Goal: Information Seeking & Learning: Understand process/instructions

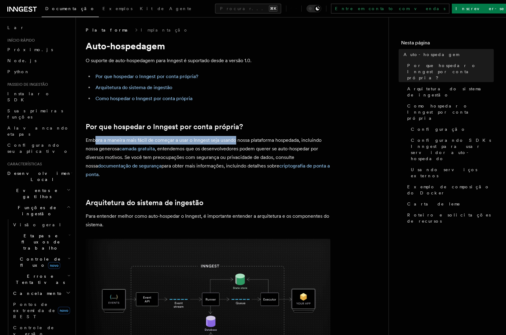
drag, startPoint x: 104, startPoint y: 139, endPoint x: 235, endPoint y: 137, distance: 130.9
click at [235, 137] on font "Embora a maneira mais fácil de começar a usar o Inngest seja usando nossa plata…" at bounding box center [204, 144] width 236 height 14
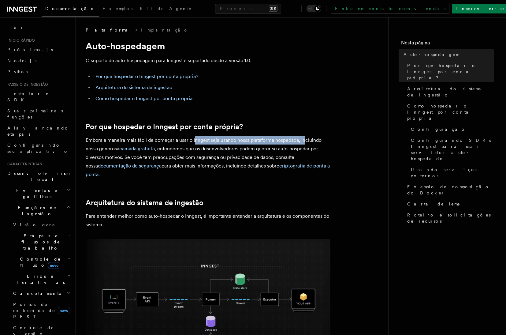
drag, startPoint x: 193, startPoint y: 139, endPoint x: 306, endPoint y: 137, distance: 113.2
click at [306, 137] on font "Embora a maneira mais fácil de começar a usar o Inngest seja usando nossa plata…" at bounding box center [204, 144] width 236 height 14
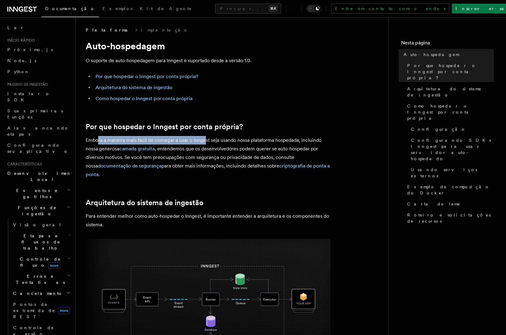
drag, startPoint x: 137, startPoint y: 141, endPoint x: 205, endPoint y: 143, distance: 67.9
click at [205, 143] on p "Embora a maneira mais fácil de começar a usar o Inngest seja usando nossa plata…" at bounding box center [208, 157] width 245 height 43
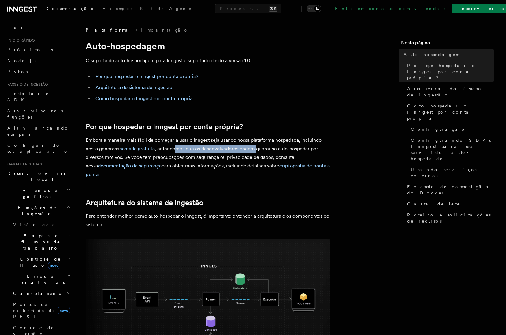
drag, startPoint x: 174, startPoint y: 147, endPoint x: 257, endPoint y: 147, distance: 83.2
click at [257, 147] on font ", entendemos que os desenvolvedores podem querer se auto-hospedar por diversos …" at bounding box center [202, 157] width 232 height 23
drag, startPoint x: 201, startPoint y: 147, endPoint x: 312, endPoint y: 145, distance: 110.7
click at [312, 146] on font ", entendemos que os desenvolvedores podem querer se auto-hospedar por diversos …" at bounding box center [202, 157] width 232 height 23
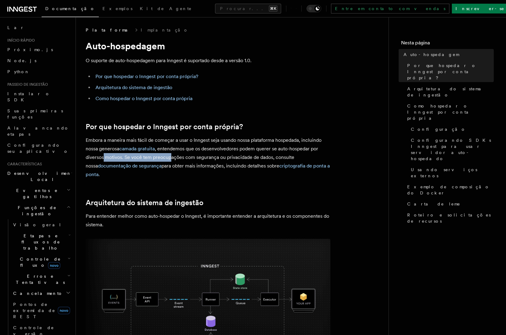
drag, startPoint x: 103, startPoint y: 155, endPoint x: 171, endPoint y: 156, distance: 67.3
click at [171, 156] on font ", entendemos que os desenvolvedores podem querer se auto-hospedar por diversos …" at bounding box center [202, 157] width 232 height 23
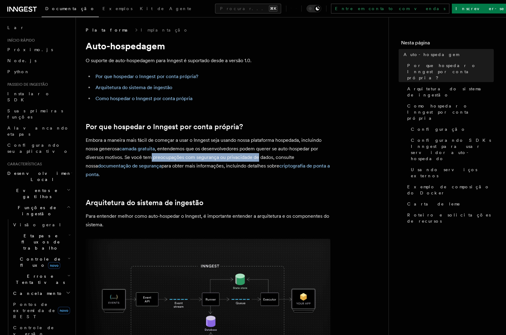
drag, startPoint x: 148, startPoint y: 157, endPoint x: 256, endPoint y: 155, distance: 107.4
click at [256, 155] on font ", entendemos que os desenvolvedores podem querer se auto-hospedar por diversos …" at bounding box center [202, 157] width 232 height 23
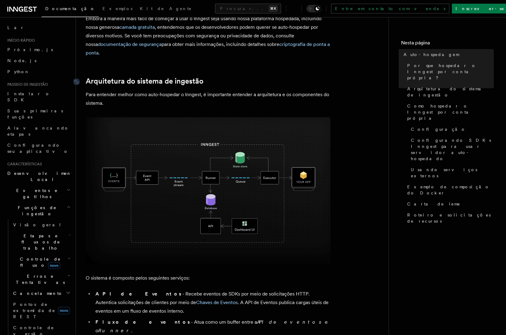
scroll to position [132, 0]
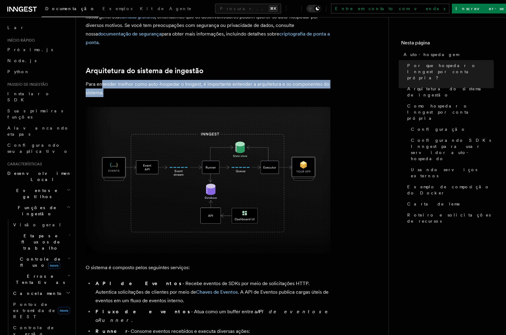
drag, startPoint x: 118, startPoint y: 89, endPoint x: 131, endPoint y: 91, distance: 14.0
click at [131, 91] on p "Para entender melhor como auto-hospedar o Inngest, é importante entender a arqu…" at bounding box center [208, 88] width 245 height 17
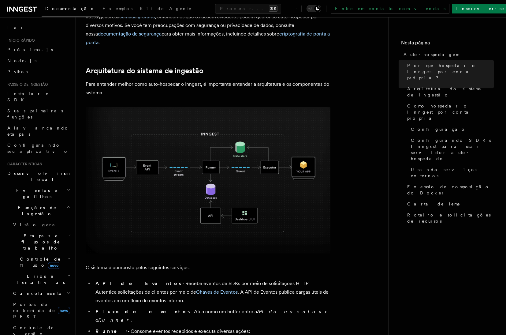
click at [192, 166] on img at bounding box center [208, 180] width 245 height 146
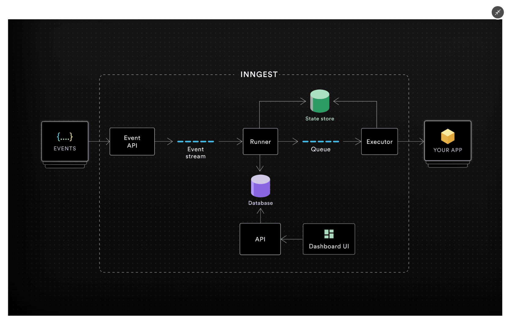
click at [306, 155] on img at bounding box center [255, 167] width 495 height 296
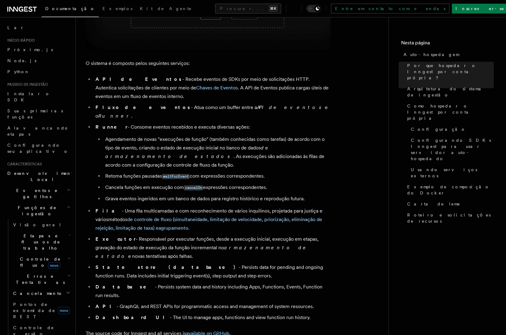
scroll to position [336, 0]
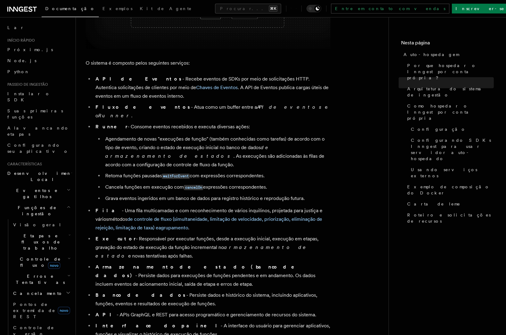
drag, startPoint x: 109, startPoint y: 87, endPoint x: 270, endPoint y: 88, distance: 160.9
click at [270, 88] on li "API de Eventos - Recebe eventos de SDKs por meio de solicitações HTTP. Autentic…" at bounding box center [212, 88] width 237 height 26
drag, startPoint x: 162, startPoint y: 118, endPoint x: 208, endPoint y: 118, distance: 45.9
click at [208, 124] on font "- Consome eventos recebidos e executa diversas ações:" at bounding box center [189, 127] width 122 height 6
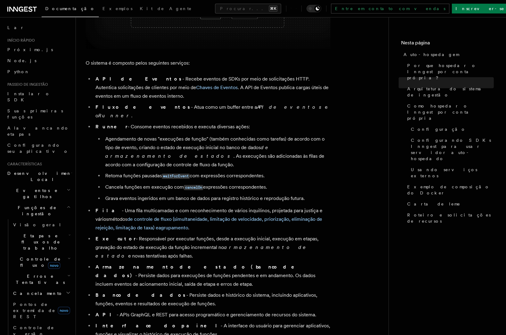
drag, startPoint x: 107, startPoint y: 131, endPoint x: 201, endPoint y: 137, distance: 93.8
click at [201, 137] on font "Agendamento de novas "execuções de função" (também conhecidas como tarefas) de …" at bounding box center [214, 143] width 219 height 14
drag, startPoint x: 154, startPoint y: 132, endPoint x: 276, endPoint y: 132, distance: 122.0
click at [276, 136] on font "Agendamento de novas "execuções de função" (também conhecidas como tarefas) de …" at bounding box center [214, 143] width 219 height 14
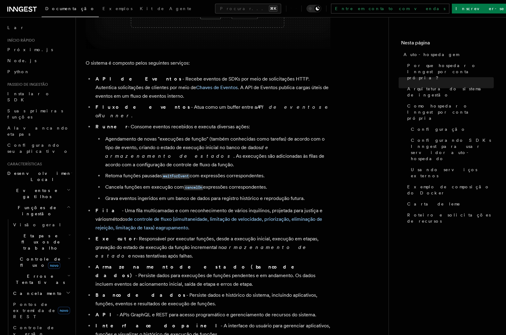
click at [276, 136] on font "Agendamento de novas "execuções de função" (também conhecidas como tarefas) de …" at bounding box center [214, 143] width 219 height 14
drag, startPoint x: 121, startPoint y: 133, endPoint x: 190, endPoint y: 144, distance: 69.4
click at [190, 144] on li "Agendamento de novas "execuções de função" (também conhecidas como tarefas) de …" at bounding box center [216, 152] width 227 height 34
click at [190, 153] on font ". As execuções são adicionadas às filas de acordo com a configuração de control…" at bounding box center [214, 160] width 219 height 14
drag, startPoint x: 115, startPoint y: 155, endPoint x: 228, endPoint y: 160, distance: 112.7
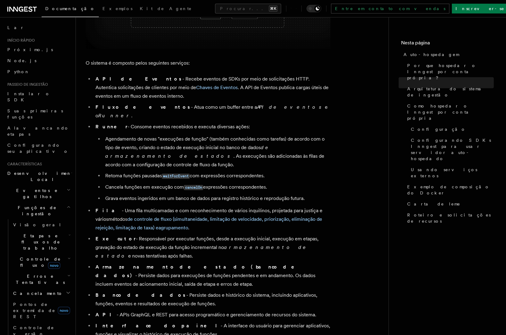
click at [228, 171] on li "Retoma funções pausadas waitForEvent com expressões correspondentes." at bounding box center [216, 175] width 227 height 9
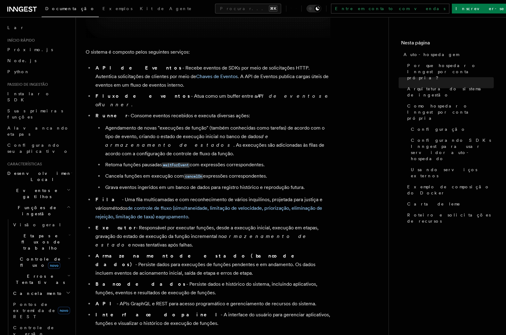
scroll to position [347, 0]
drag, startPoint x: 113, startPoint y: 182, endPoint x: 185, endPoint y: 183, distance: 71.9
click at [185, 196] on font "- Uma fila multicamadas e com reconhecimento de vários inquilinos, projetada pa…" at bounding box center [208, 203] width 227 height 14
click at [184, 196] on font "- Uma fila multicamadas e com reconhecimento de vários inquilinos, projetada pa…" at bounding box center [208, 203] width 227 height 14
drag, startPoint x: 120, startPoint y: 182, endPoint x: 228, endPoint y: 183, distance: 107.7
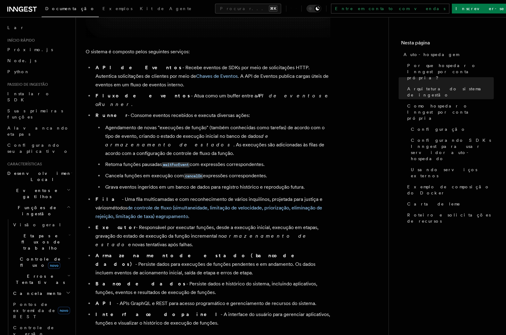
click at [228, 196] on font "- Uma fila multicamadas e com reconhecimento de vários inquilinos, projetada pa…" at bounding box center [208, 203] width 227 height 14
click at [229, 196] on font "- Uma fila multicamadas e com reconhecimento de vários inquilinos, projetada pa…" at bounding box center [208, 203] width 227 height 14
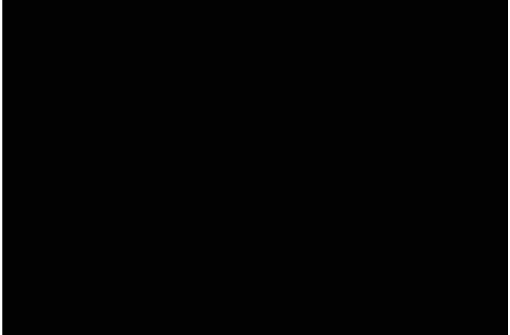
scroll to position [0, 0]
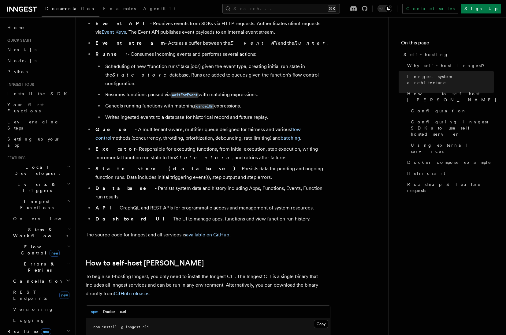
scroll to position [345, 0]
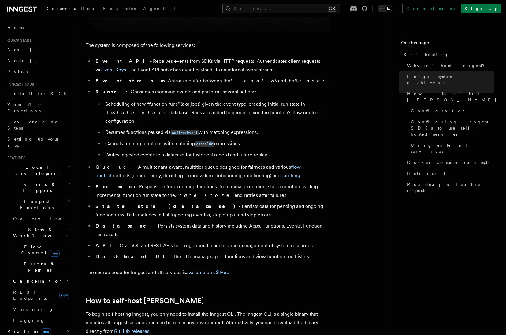
drag, startPoint x: 135, startPoint y: 162, endPoint x: 213, endPoint y: 167, distance: 78.7
click at [213, 167] on li "Queue - A multitenant-aware, multitier queue designed for fairness and various …" at bounding box center [212, 171] width 237 height 17
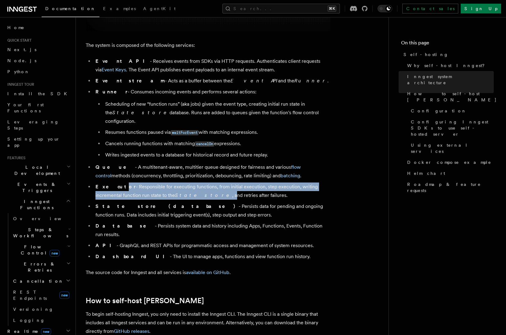
drag, startPoint x: 110, startPoint y: 176, endPoint x: 180, endPoint y: 190, distance: 70.8
click at [180, 190] on li "Executor - Responsible for executing functions, from initial execution, step ex…" at bounding box center [212, 190] width 237 height 17
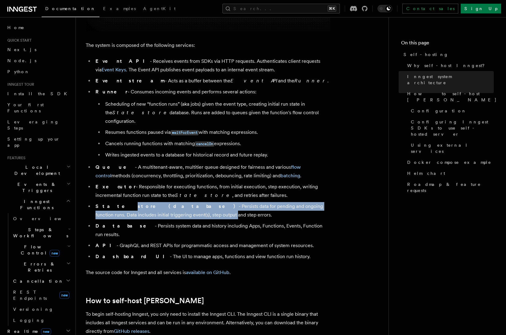
drag, startPoint x: 128, startPoint y: 203, endPoint x: 154, endPoint y: 206, distance: 26.7
click at [152, 206] on li "State store (database) - Persists data for pending and ongoing function runs. D…" at bounding box center [212, 210] width 237 height 17
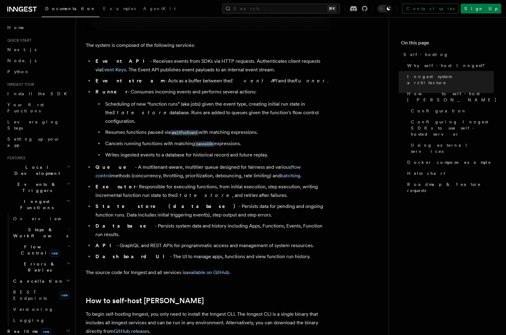
click at [157, 206] on li "State store (database) - Persists data for pending and ongoing function runs. D…" at bounding box center [212, 210] width 237 height 17
drag, startPoint x: 191, startPoint y: 206, endPoint x: 144, endPoint y: 196, distance: 48.2
click at [144, 202] on li "State store (database) - Persists data for pending and ongoing function runs. D…" at bounding box center [212, 210] width 237 height 17
click at [203, 202] on li "State store (database) - Persists data for pending and ongoing function runs. D…" at bounding box center [212, 210] width 237 height 17
drag, startPoint x: 240, startPoint y: 205, endPoint x: 108, endPoint y: 198, distance: 132.0
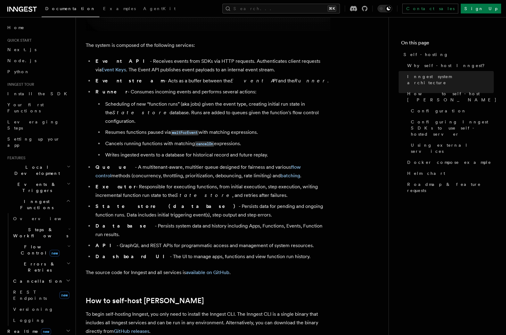
click at [108, 202] on li "State store (database) - Persists data for pending and ongoing function runs. D…" at bounding box center [212, 210] width 237 height 17
drag, startPoint x: 122, startPoint y: 217, endPoint x: 169, endPoint y: 217, distance: 47.4
click at [169, 221] on li "Database - Persists system data and history including Apps, Functions, Events, …" at bounding box center [212, 229] width 237 height 17
drag, startPoint x: 116, startPoint y: 214, endPoint x: 121, endPoint y: 215, distance: 4.9
click at [119, 221] on li "Database - Persists system data and history including Apps, Functions, Events, …" at bounding box center [212, 229] width 237 height 17
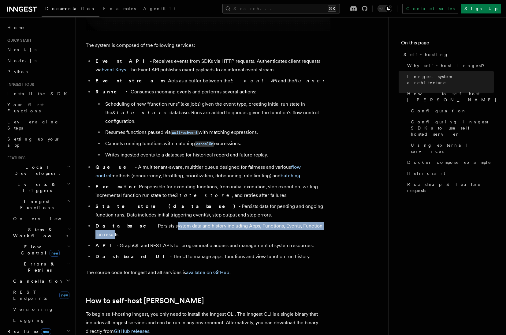
drag, startPoint x: 188, startPoint y: 217, endPoint x: 306, endPoint y: 219, distance: 117.7
click at [305, 221] on li "Database - Persists system data and history including Apps, Functions, Events, …" at bounding box center [212, 229] width 237 height 17
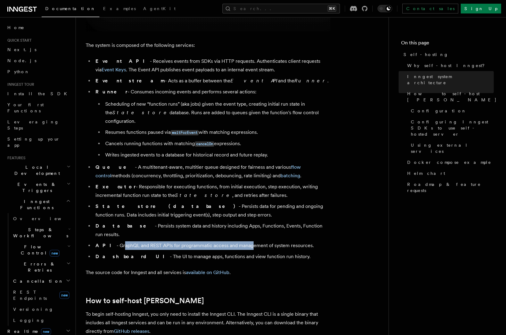
drag, startPoint x: 173, startPoint y: 229, endPoint x: 240, endPoint y: 232, distance: 67.0
click at [240, 241] on li "API - GraphQL and REST APIs for programmatic access and management of system re…" at bounding box center [212, 245] width 237 height 9
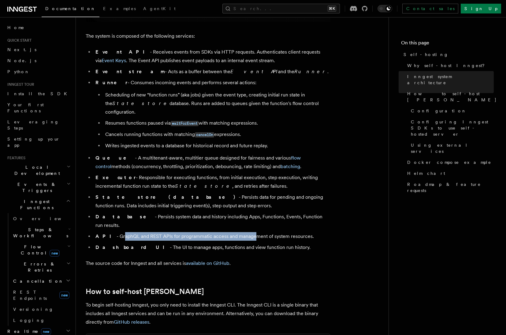
scroll to position [398, 0]
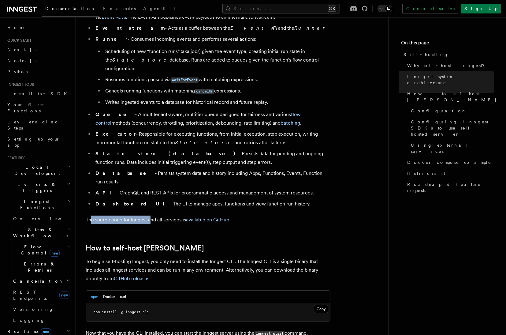
drag, startPoint x: 103, startPoint y: 202, endPoint x: 150, endPoint y: 202, distance: 47.7
click at [150, 215] on p "The source code for Inngest and all services is available on GitHub ." at bounding box center [208, 219] width 245 height 9
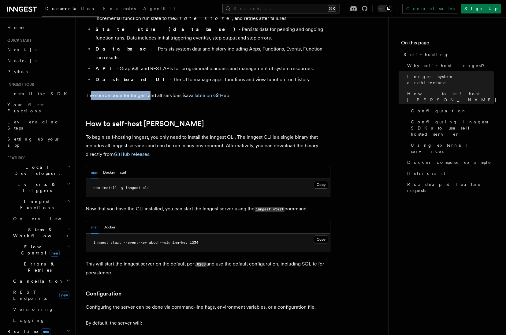
scroll to position [480, 0]
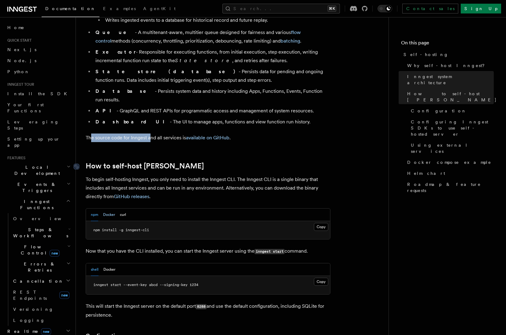
click at [112, 208] on button "Docker" at bounding box center [109, 214] width 12 height 13
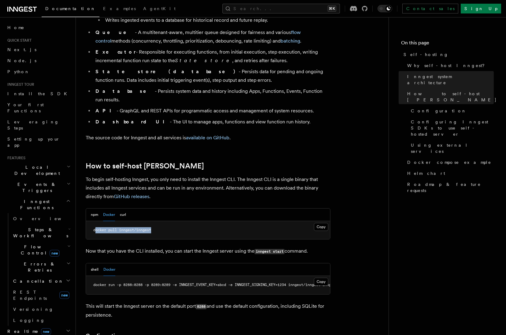
drag, startPoint x: 95, startPoint y: 213, endPoint x: 166, endPoint y: 215, distance: 70.7
click at [168, 221] on pre "docker pull inngest/inngest" at bounding box center [208, 230] width 244 height 18
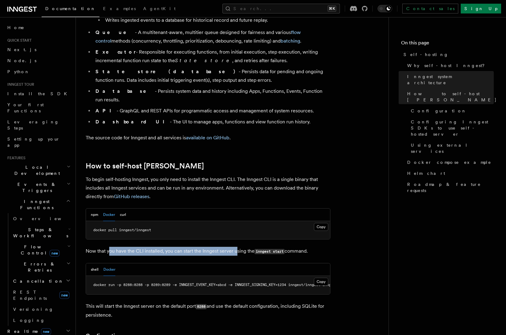
drag, startPoint x: 108, startPoint y: 231, endPoint x: 238, endPoint y: 239, distance: 130.6
click at [239, 246] on p "Now that you have the CLI installed, you can start the Inngest server using the…" at bounding box center [208, 250] width 245 height 9
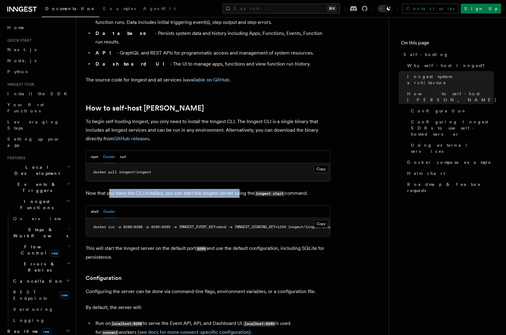
scroll to position [540, 0]
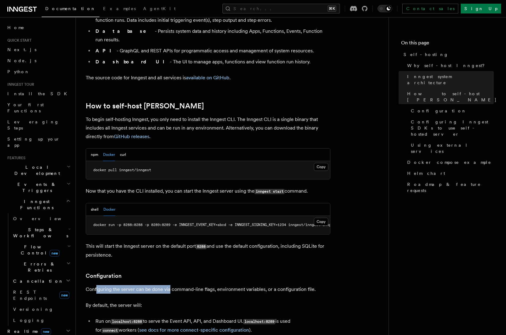
drag, startPoint x: 96, startPoint y: 273, endPoint x: 169, endPoint y: 276, distance: 73.2
click at [169, 285] on p "Configuring the server can be done via command-line flags, environment variable…" at bounding box center [208, 289] width 245 height 9
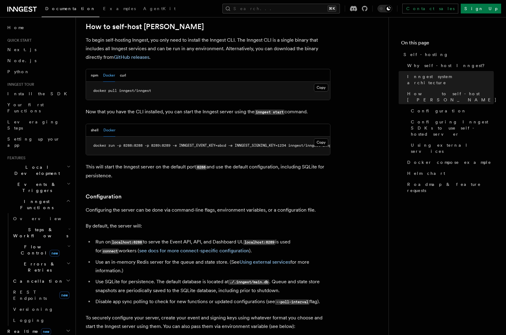
scroll to position [643, 0]
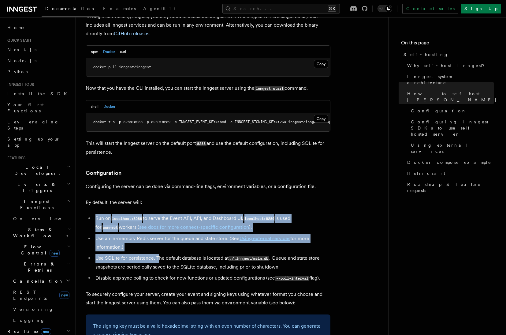
drag, startPoint x: 116, startPoint y: 213, endPoint x: 159, endPoint y: 243, distance: 52.3
click at [159, 243] on ul "Run on localhost:8288 to serve the Event API, API, and Dashboard UI. localhost:…" at bounding box center [208, 248] width 245 height 69
click at [159, 254] on li "Use SQLite for persistence. The default database is located at ./.inngest/main.…" at bounding box center [212, 262] width 237 height 17
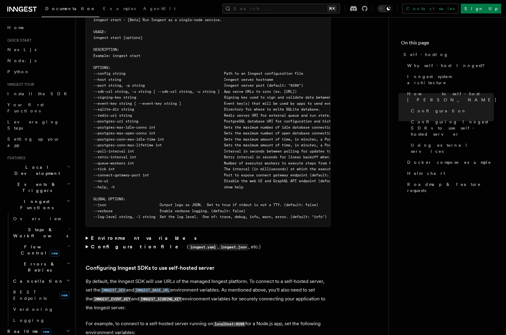
scroll to position [1137, 0]
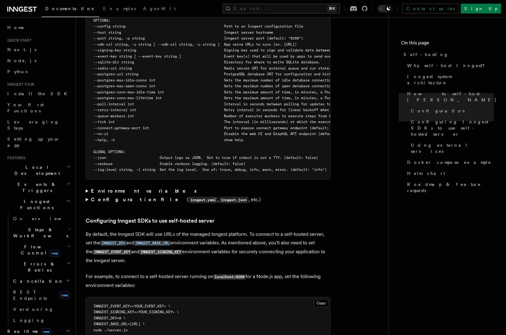
click at [99, 196] on strong "Configuration file" at bounding box center [139, 199] width 96 height 6
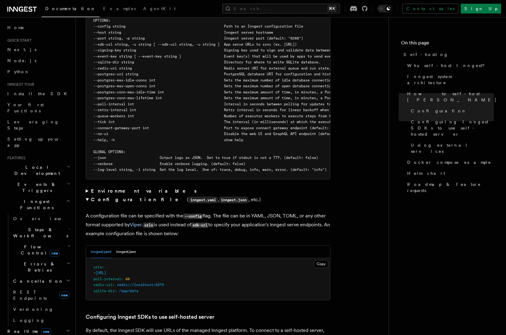
click at [99, 196] on strong "Configuration file" at bounding box center [139, 199] width 96 height 6
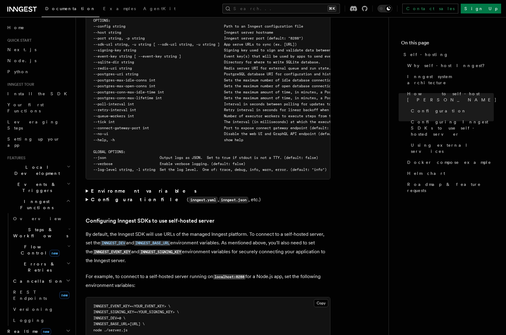
click at [102, 188] on strong "Environment variables" at bounding box center [144, 191] width 107 height 6
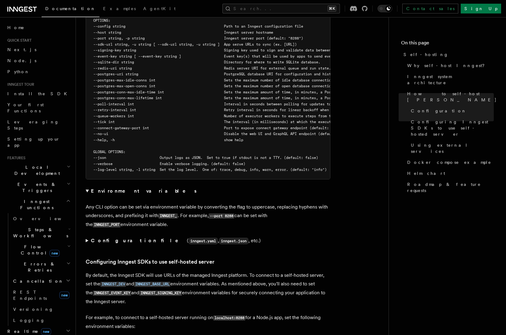
click at [102, 188] on strong "Environment variables" at bounding box center [144, 191] width 107 height 6
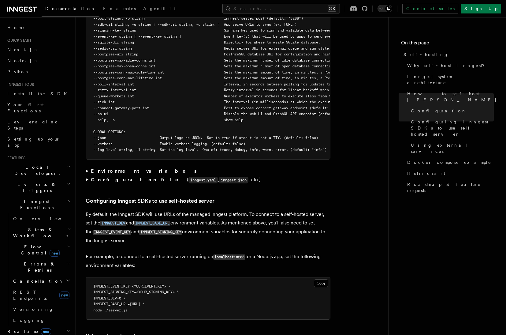
scroll to position [1257, 0]
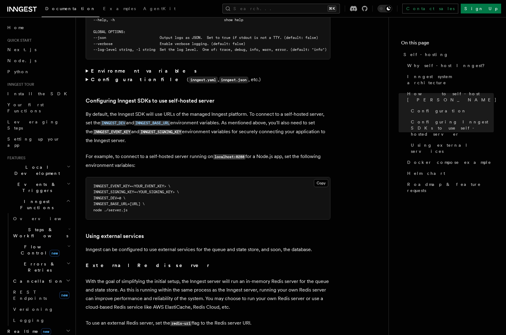
drag, startPoint x: 93, startPoint y: 180, endPoint x: 150, endPoint y: 205, distance: 61.8
click at [150, 205] on pre "INNGEST_EVENT_KEY=<YOUR_EVENT_KEY> \ INNGEST_SIGNING_KEY=<YOUR_SIGNING_KEY> \ I…" at bounding box center [208, 198] width 244 height 42
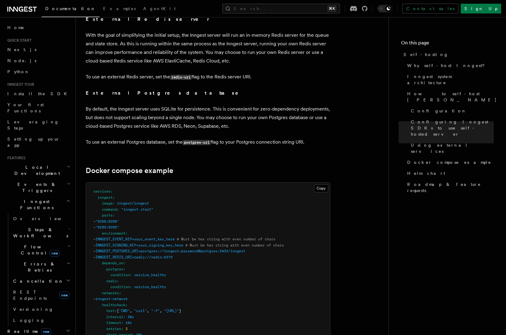
scroll to position [1554, 0]
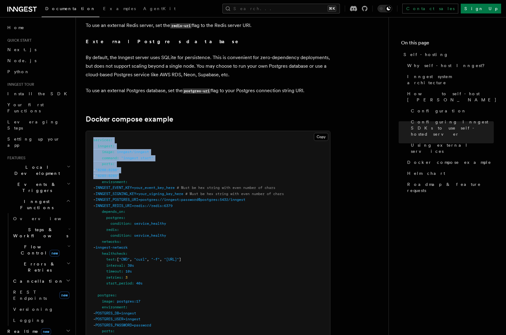
click at [140, 168] on pre "services : inngest : image : inngest/inngest command : "inngest start" ports : …" at bounding box center [208, 334] width 244 height 406
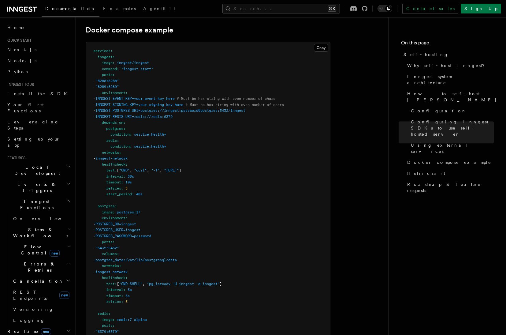
scroll to position [1646, 0]
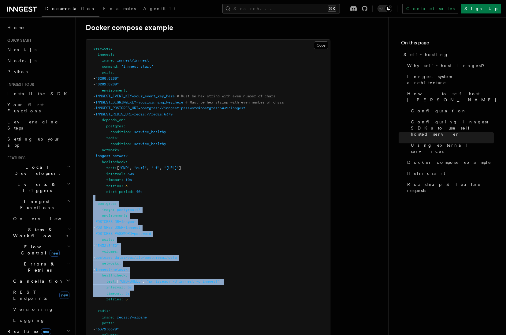
drag, startPoint x: 118, startPoint y: 212, endPoint x: 147, endPoint y: 285, distance: 78.3
click at [147, 285] on pre "services : inngest : image : inngest/inngest command : "inngest start" ports : …" at bounding box center [208, 242] width 244 height 406
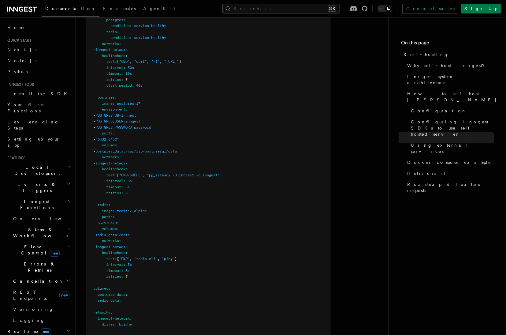
scroll to position [1766, 0]
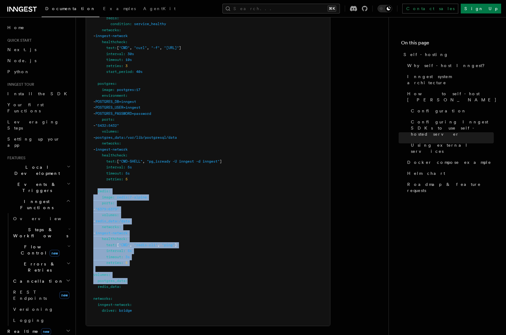
drag, startPoint x: 98, startPoint y: 180, endPoint x: 155, endPoint y: 270, distance: 106.0
click at [155, 270] on pre "services : inngest : image : inngest/inngest command : "inngest start" ports : …" at bounding box center [208, 123] width 244 height 406
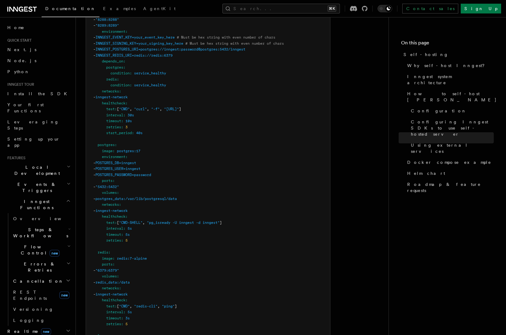
scroll to position [1701, 0]
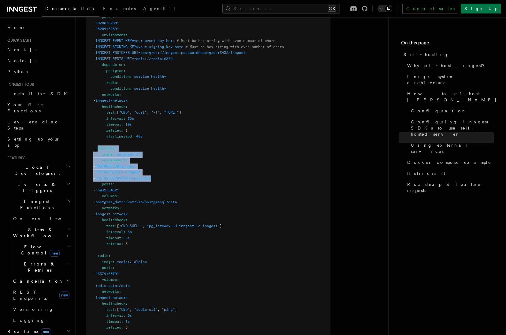
drag, startPoint x: 164, startPoint y: 166, endPoint x: 98, endPoint y: 139, distance: 71.0
click at [98, 139] on pre "services : inngest : image : inngest/inngest command : "inngest start" ports : …" at bounding box center [208, 187] width 244 height 406
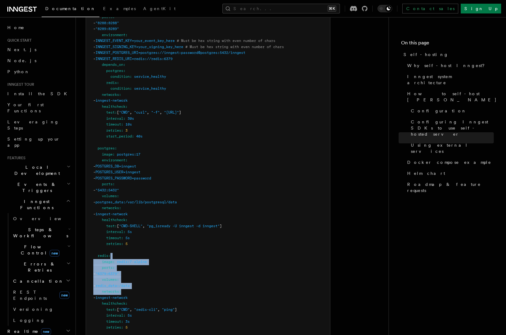
drag, startPoint x: 133, startPoint y: 281, endPoint x: 118, endPoint y: 249, distance: 35.4
click at [118, 249] on pre "services : inngest : image : inngest/inngest command : "inngest start" ports : …" at bounding box center [208, 187] width 244 height 406
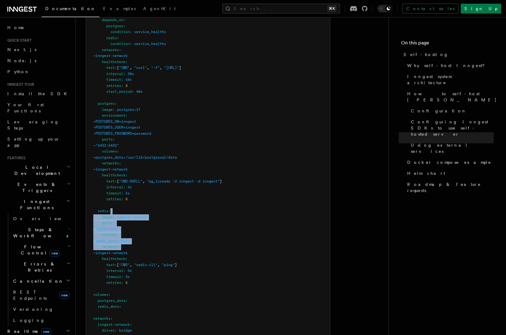
scroll to position [1754, 0]
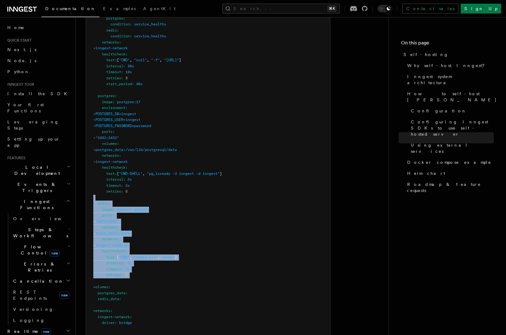
drag, startPoint x: 129, startPoint y: 270, endPoint x: 95, endPoint y: 191, distance: 86.7
click at [95, 191] on pre "services : inngest : image : inngest/inngest command : "inngest start" ports : …" at bounding box center [208, 135] width 244 height 406
click at [167, 210] on pre "services : inngest : image : inngest/inngest command : "inngest start" ports : …" at bounding box center [208, 135] width 244 height 406
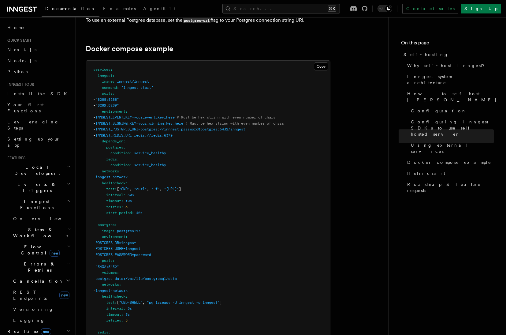
scroll to position [1624, 0]
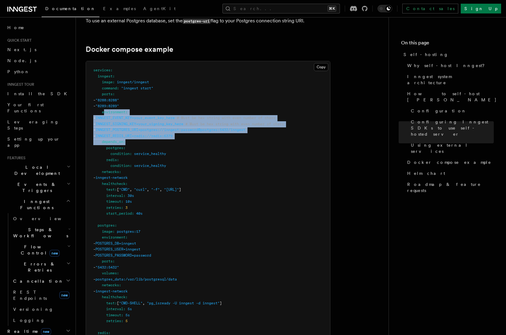
drag, startPoint x: 104, startPoint y: 104, endPoint x: 201, endPoint y: 135, distance: 101.7
click at [201, 135] on pre "services : inngest : image : inngest/inngest command : "inngest start" ports : …" at bounding box center [208, 264] width 244 height 406
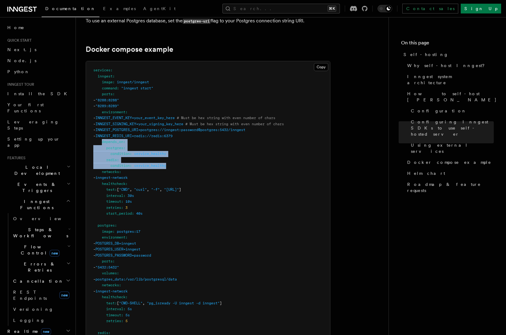
drag, startPoint x: 125, startPoint y: 144, endPoint x: 173, endPoint y: 157, distance: 49.6
click at [173, 157] on pre "services : inngest : image : inngest/inngest command : "inngest start" ports : …" at bounding box center [208, 264] width 244 height 406
click at [163, 168] on pre "services : inngest : image : inngest/inngest command : "inngest start" ports : …" at bounding box center [208, 264] width 244 height 406
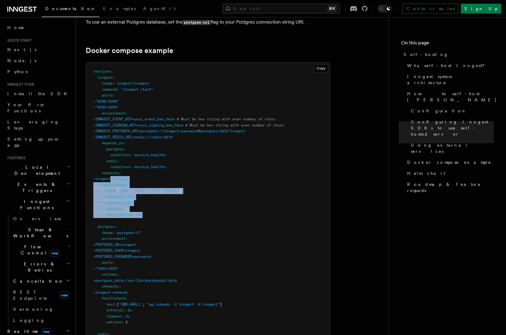
drag, startPoint x: 152, startPoint y: 204, endPoint x: 125, endPoint y: 173, distance: 41.2
click at [125, 173] on pre "services : inngest : image : inngest/inngest command : "inngest start" ports : …" at bounding box center [208, 265] width 244 height 406
click at [125, 176] on span "inngest-network" at bounding box center [111, 178] width 32 height 4
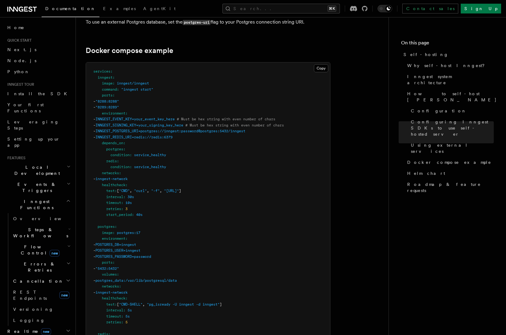
click at [115, 212] on span "start_period" at bounding box center [119, 214] width 26 height 4
click at [158, 204] on pre "services : inngest : image : inngest/inngest command : "inngest start" ports : …" at bounding box center [208, 265] width 244 height 406
drag, startPoint x: 151, startPoint y: 206, endPoint x: 170, endPoint y: 213, distance: 19.4
click at [170, 213] on pre "services : inngest : image : inngest/inngest command : "inngest start" ports : …" at bounding box center [208, 265] width 244 height 406
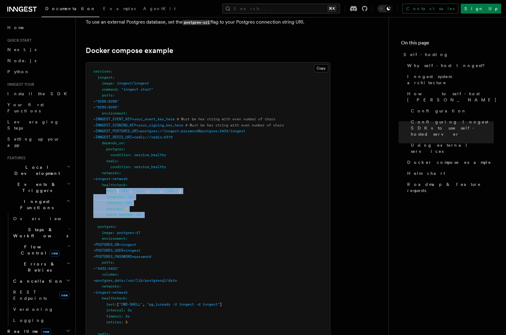
click at [170, 213] on pre "services : inngest : image : inngest/inngest command : "inngest start" ports : …" at bounding box center [208, 265] width 244 height 406
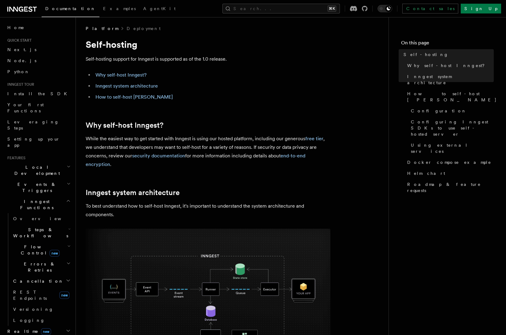
scroll to position [0, 0]
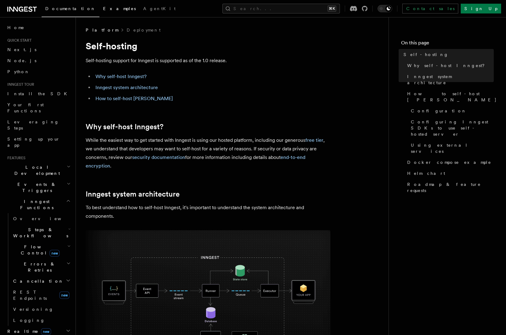
click at [99, 11] on link "Examples" at bounding box center [119, 9] width 40 height 15
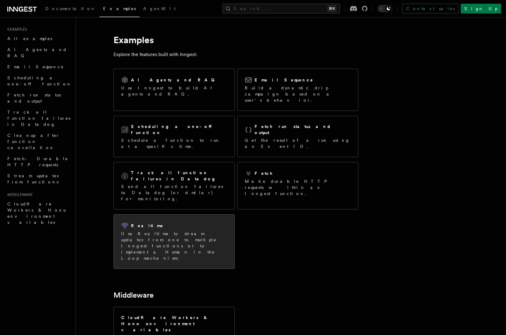
click at [161, 230] on p "Use Realtime to stream updates from one to multiple Inngest functions or to imp…" at bounding box center [174, 245] width 106 height 31
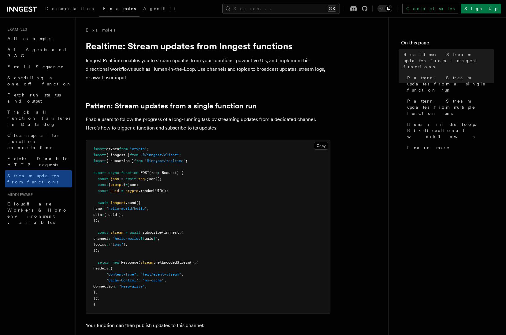
drag, startPoint x: 145, startPoint y: 181, endPoint x: 168, endPoint y: 182, distance: 23.0
click at [167, 182] on pre "import crypto from "crypto" ; import { inngest } from "@/inngest/client" ; impo…" at bounding box center [208, 226] width 244 height 173
click at [168, 183] on pre "import crypto from "crypto" ; import { inngest } from "@/inngest/client" ; impo…" at bounding box center [208, 226] width 244 height 173
drag, startPoint x: 124, startPoint y: 202, endPoint x: 152, endPoint y: 216, distance: 31.2
click at [152, 216] on pre "import crypto from "crypto" ; import { inngest } from "@/inngest/client" ; impo…" at bounding box center [208, 226] width 244 height 173
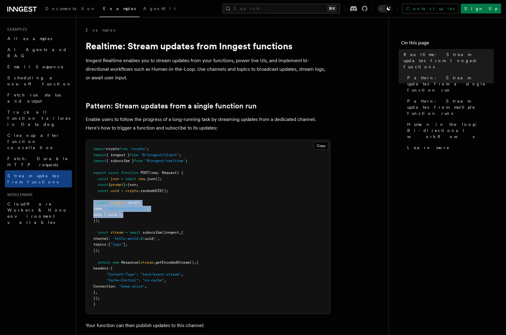
click at [152, 216] on pre "import crypto from "crypto" ; import { inngest } from "@/inngest/client" ; impo…" at bounding box center [208, 226] width 244 height 173
drag, startPoint x: 99, startPoint y: 208, endPoint x: 153, endPoint y: 213, distance: 54.1
click at [153, 213] on pre "import crypto from "crypto" ; import { inngest } from "@/inngest/client" ; impo…" at bounding box center [208, 226] width 244 height 173
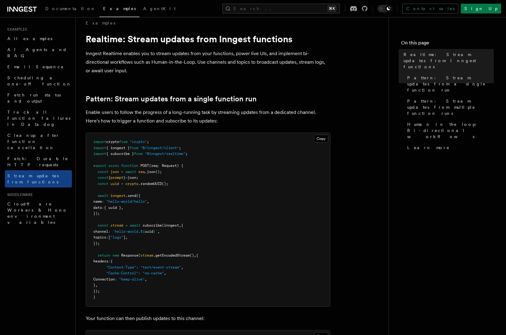
scroll to position [8, 0]
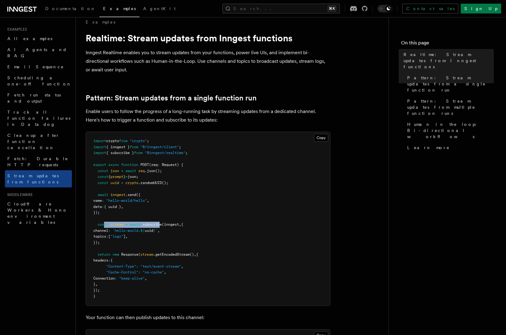
drag, startPoint x: 107, startPoint y: 223, endPoint x: 162, endPoint y: 226, distance: 55.5
click at [162, 226] on pre "import crypto from "crypto" ; import { inngest } from "@/inngest/client" ; impo…" at bounding box center [208, 218] width 244 height 173
drag, startPoint x: 181, startPoint y: 224, endPoint x: 138, endPoint y: 223, distance: 43.1
click at [138, 223] on span "const stream = await subscribe (inngest , {" at bounding box center [138, 224] width 90 height 4
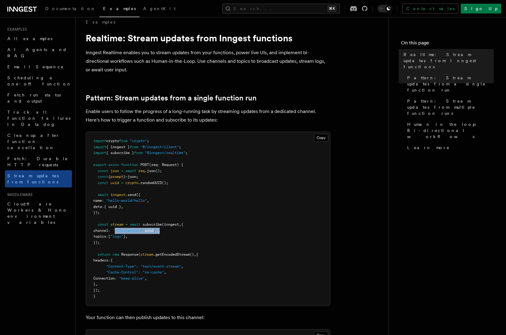
drag, startPoint x: 123, startPoint y: 229, endPoint x: 176, endPoint y: 231, distance: 52.9
click at [176, 231] on pre "import crypto from "crypto" ; import { inngest } from "@/inngest/client" ; impo…" at bounding box center [208, 218] width 244 height 173
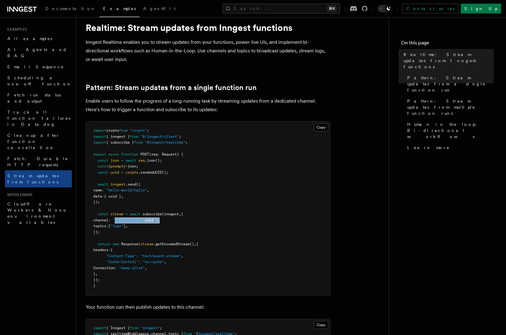
scroll to position [20, 0]
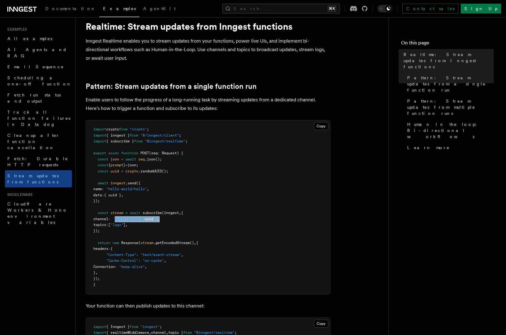
drag, startPoint x: 113, startPoint y: 250, endPoint x: 139, endPoint y: 251, distance: 25.7
click at [138, 250] on pre "import crypto from "crypto" ; import { inngest } from "@/inngest/client" ; impo…" at bounding box center [208, 206] width 244 height 173
click at [162, 241] on span ".getEncodedStream" at bounding box center [171, 242] width 36 height 4
drag, startPoint x: 112, startPoint y: 276, endPoint x: 95, endPoint y: 246, distance: 34.8
click at [95, 246] on pre "import crypto from "crypto" ; import { inngest } from "@/inngest/client" ; impo…" at bounding box center [208, 206] width 244 height 173
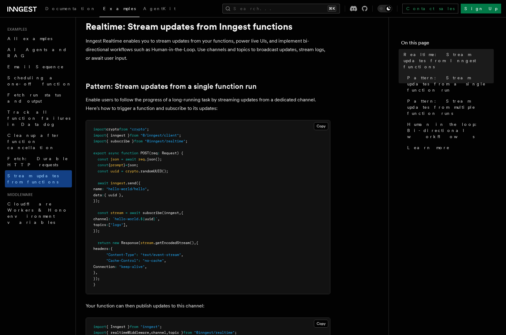
click at [120, 275] on pre "import crypto from "crypto" ; import { inngest } from "@/inngest/client" ; impo…" at bounding box center [208, 206] width 244 height 173
drag, startPoint x: 98, startPoint y: 243, endPoint x: 121, endPoint y: 276, distance: 40.3
click at [121, 276] on pre "import crypto from "crypto" ; import { inngest } from "@/inngest/client" ; impo…" at bounding box center [208, 206] width 244 height 173
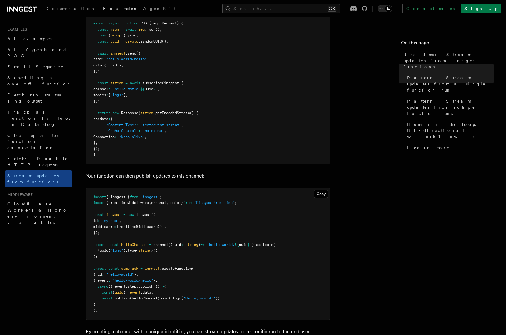
scroll to position [168, 0]
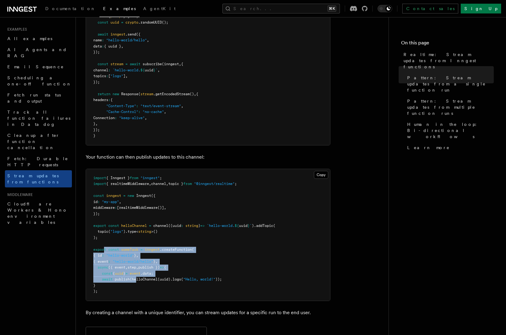
drag, startPoint x: 104, startPoint y: 251, endPoint x: 137, endPoint y: 282, distance: 45.0
click at [137, 282] on pre "import { Inngest } from "inngest" ; import { realtimeMiddleware , channel , top…" at bounding box center [208, 234] width 244 height 131
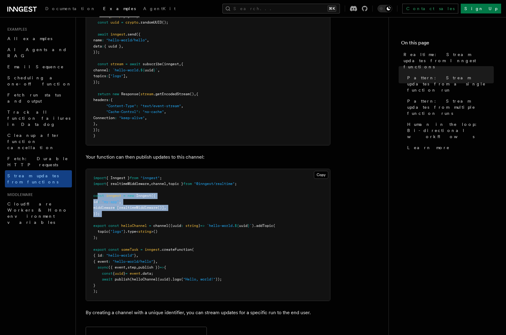
drag, startPoint x: 108, startPoint y: 218, endPoint x: 97, endPoint y: 195, distance: 25.3
click at [97, 195] on pre "import { Inngest } from "inngest" ; import { realtimeMiddleware , channel , top…" at bounding box center [208, 234] width 244 height 131
click at [105, 209] on span "middleware" at bounding box center [103, 207] width 21 height 4
click at [161, 225] on span "channel" at bounding box center [160, 225] width 15 height 4
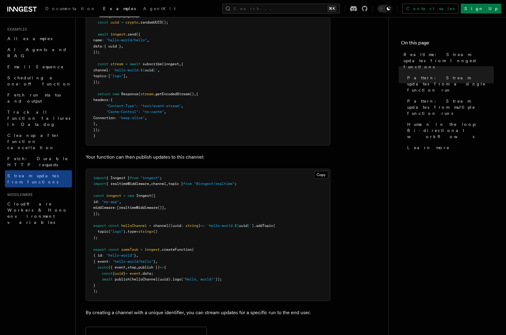
click at [224, 225] on span "`hello-world." at bounding box center [221, 225] width 28 height 4
click at [254, 224] on span ")" at bounding box center [253, 225] width 2 height 4
click at [284, 227] on pre "import { Inngest } from "inngest" ; import { realtimeMiddleware , channel , top…" at bounding box center [208, 234] width 244 height 131
drag, startPoint x: 97, startPoint y: 231, endPoint x: 180, endPoint y: 231, distance: 82.6
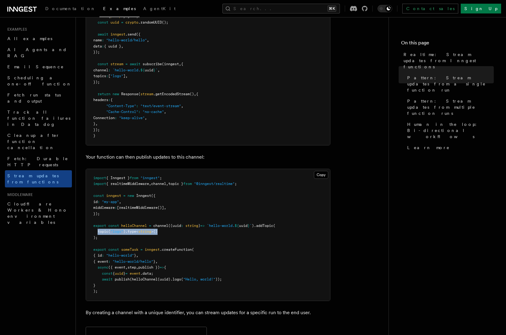
click at [180, 231] on pre "import { Inngest } from "inngest" ; import { realtimeMiddleware , channel , top…" at bounding box center [208, 234] width 244 height 131
click at [118, 249] on span "const" at bounding box center [113, 249] width 11 height 4
click at [154, 249] on span "inngest" at bounding box center [152, 249] width 15 height 4
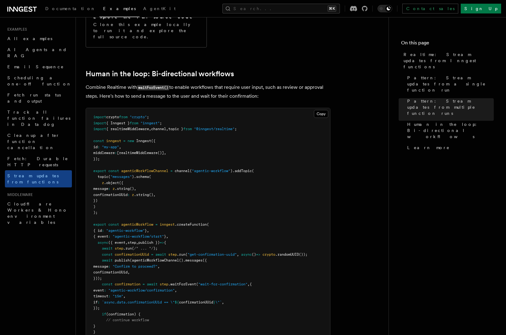
scroll to position [1143, 0]
